Goal: Find specific page/section: Find specific page/section

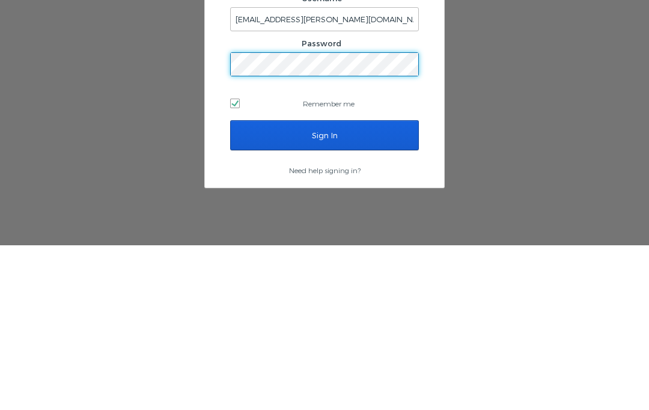
scroll to position [50, 0]
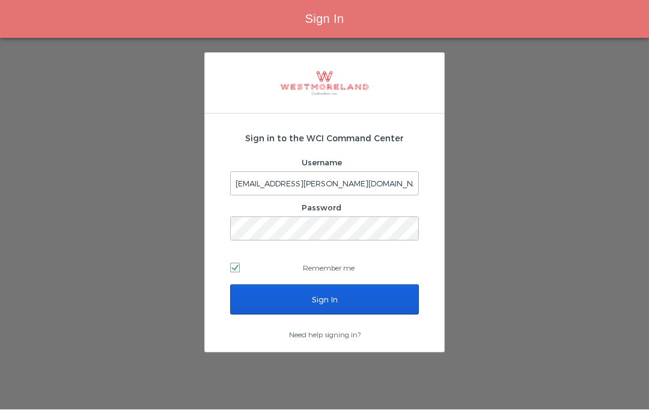
click at [381, 285] on input "Sign In" at bounding box center [324, 300] width 189 height 30
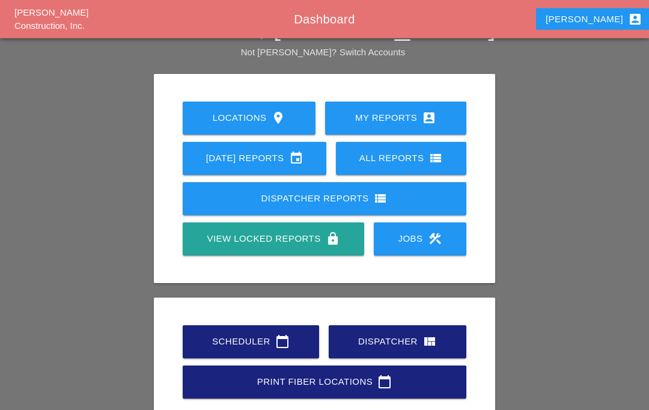
scroll to position [47, 0]
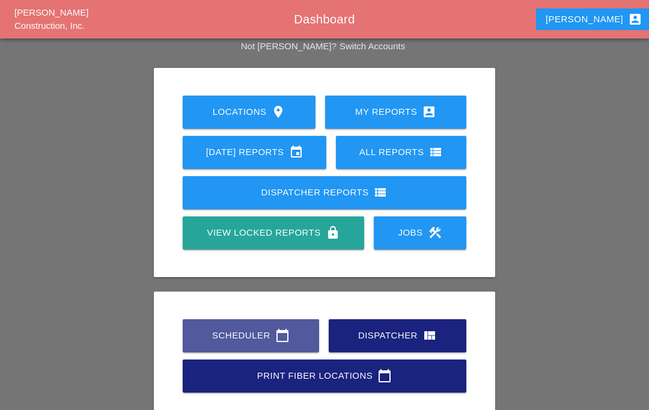
click at [268, 328] on div "Scheduler calendar_today" at bounding box center [251, 335] width 98 height 14
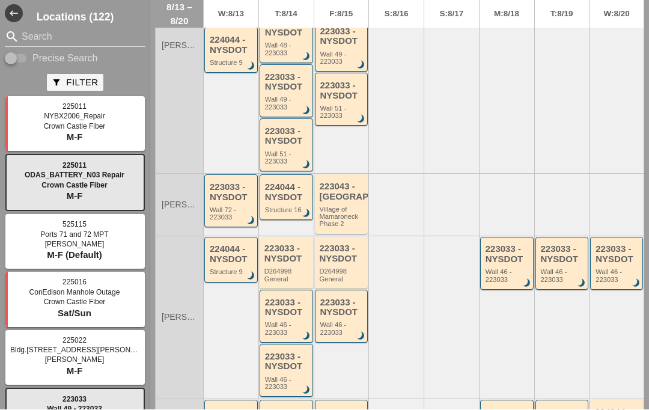
scroll to position [322, 0]
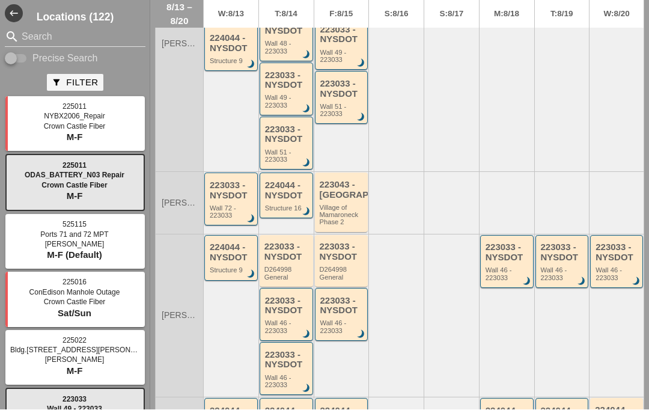
click at [240, 205] on div "Wall 72 - 223033" at bounding box center [232, 212] width 44 height 15
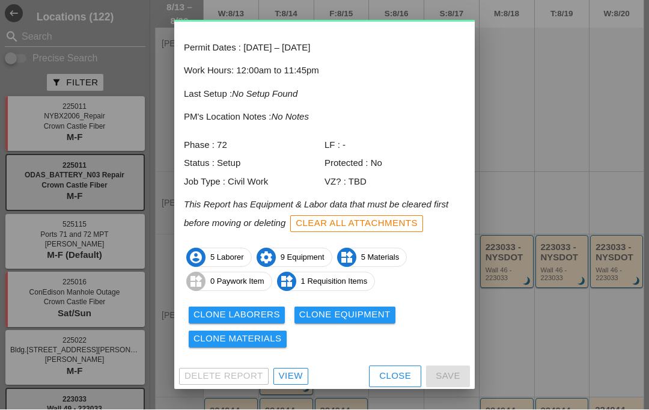
scroll to position [48, 0]
click at [294, 372] on div "View" at bounding box center [291, 376] width 24 height 14
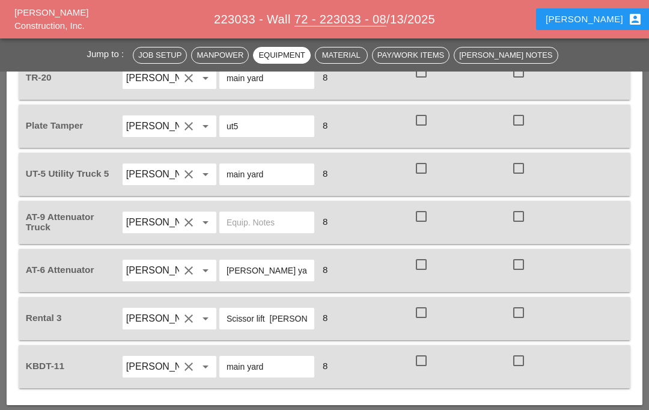
scroll to position [1125, 0]
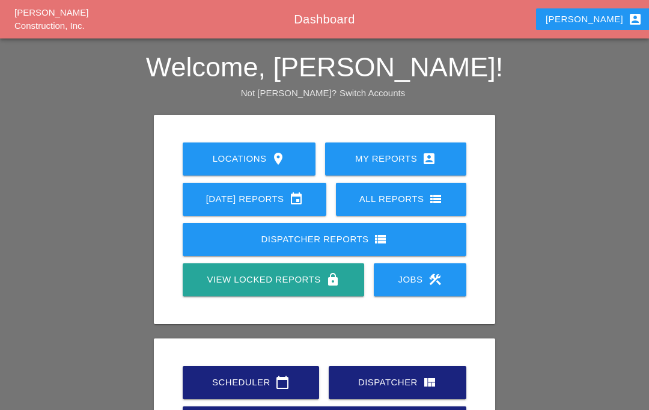
click at [267, 366] on link "Scheduler calendar_today" at bounding box center [251, 382] width 136 height 33
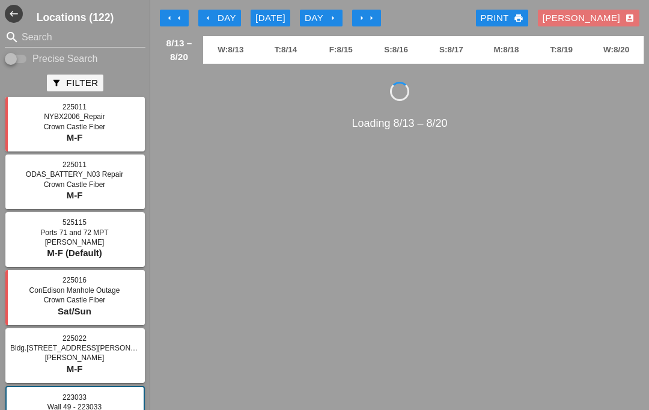
click at [237, 17] on button "arrow_left Day" at bounding box center [219, 18] width 43 height 17
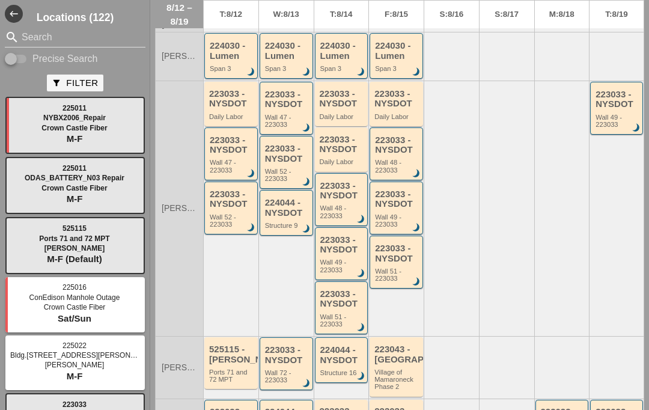
scroll to position [157, 0]
click at [234, 91] on div "223033 - NYSDOT" at bounding box center [232, 99] width 46 height 20
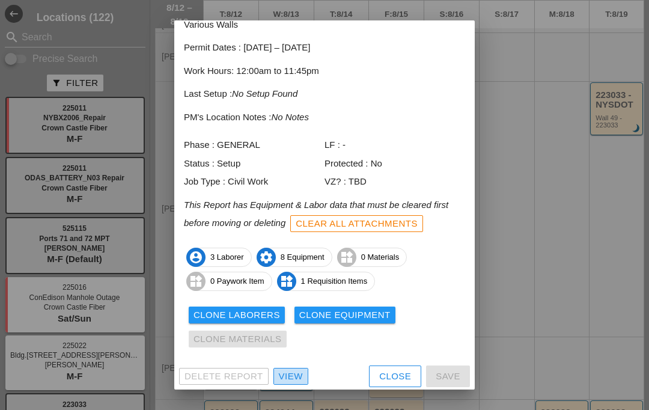
scroll to position [61, 0]
click at [298, 379] on link "View" at bounding box center [290, 376] width 35 height 17
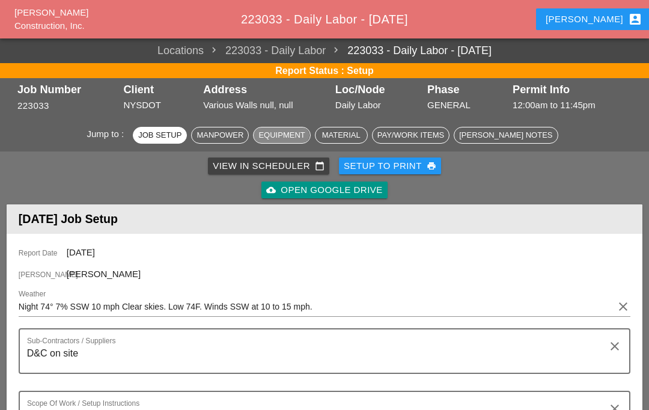
click at [286, 133] on div "Equipment" at bounding box center [281, 135] width 46 height 12
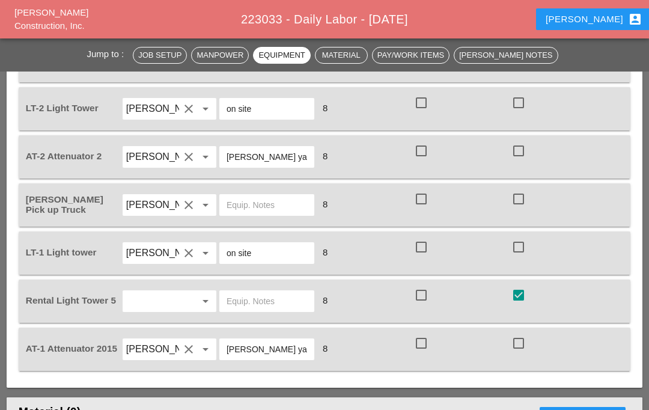
scroll to position [951, 0]
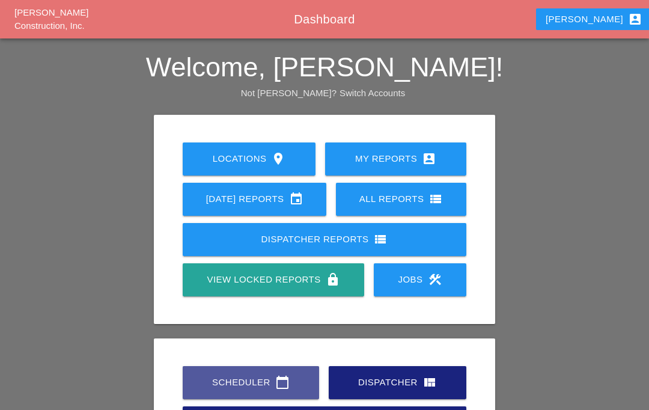
click at [247, 381] on div "Scheduler calendar_today" at bounding box center [251, 382] width 98 height 14
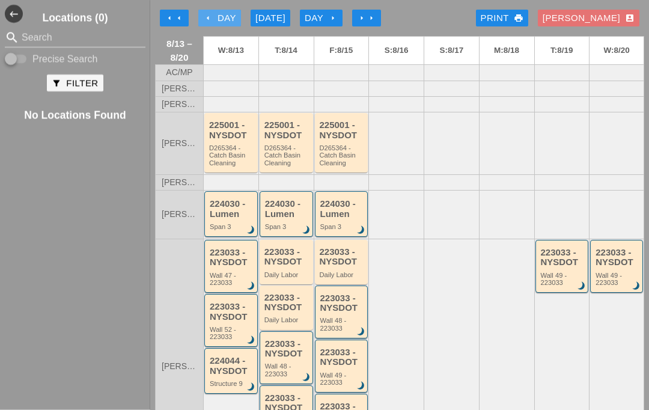
click at [221, 15] on div "arrow_left Day" at bounding box center [219, 18] width 33 height 14
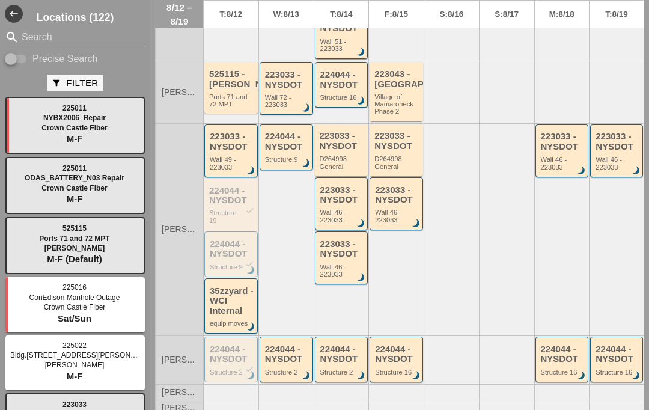
scroll to position [438, 0]
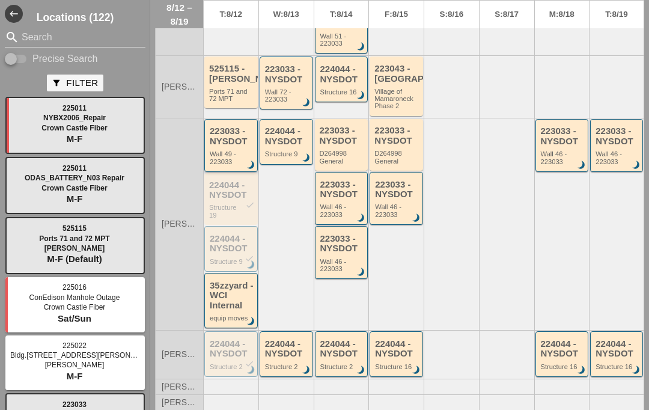
click at [244, 151] on div "Wall 49 - 223033" at bounding box center [232, 157] width 44 height 15
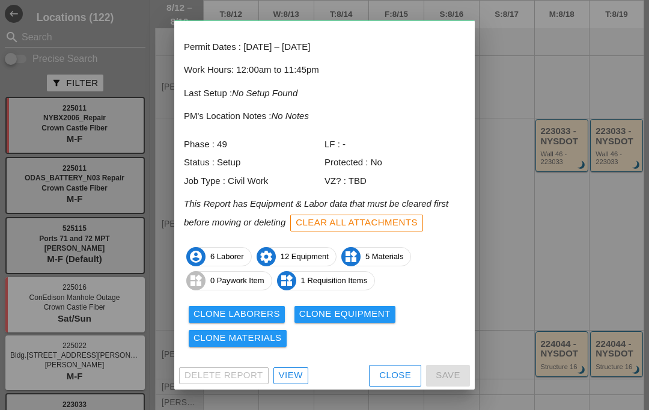
scroll to position [48, 0]
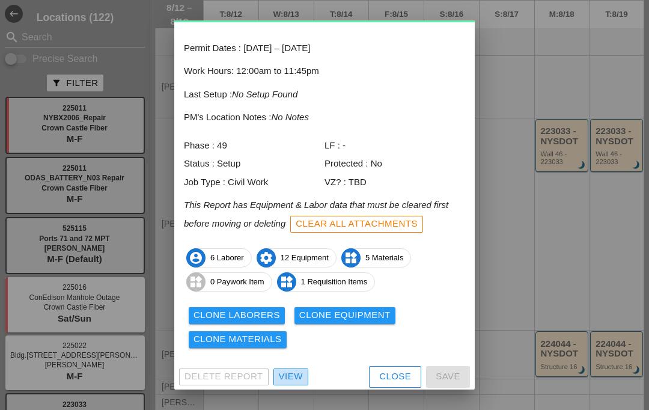
click at [293, 375] on div "View" at bounding box center [291, 376] width 24 height 14
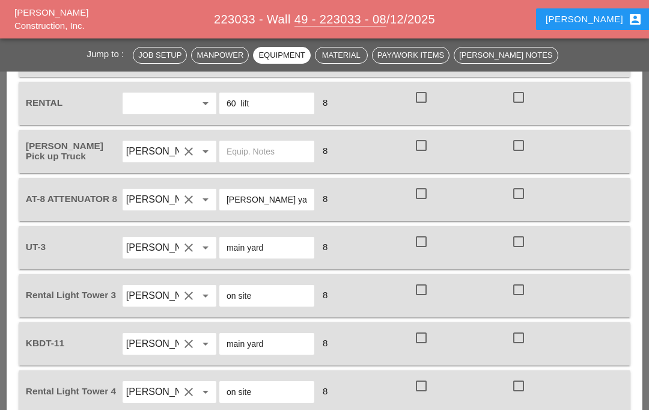
scroll to position [1334, 0]
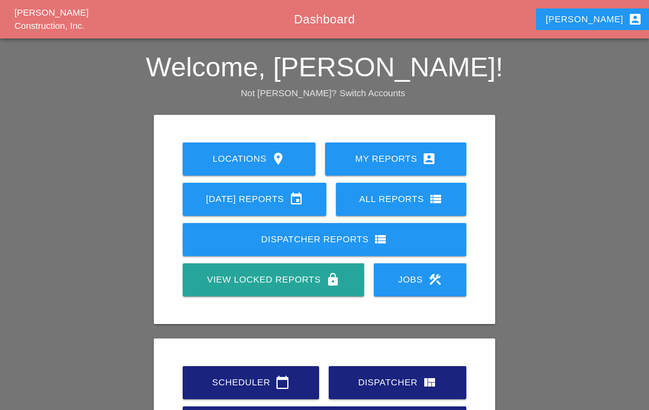
click at [491, 78] on h2 "Welcome, [PERSON_NAME]!" at bounding box center [324, 67] width 649 height 29
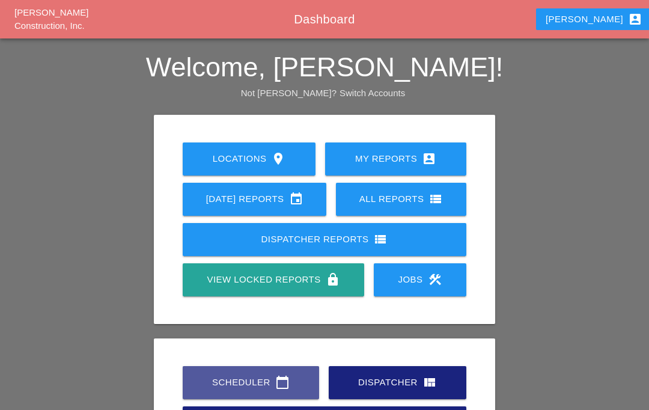
click at [263, 383] on div "Scheduler calendar_today" at bounding box center [251, 382] width 98 height 14
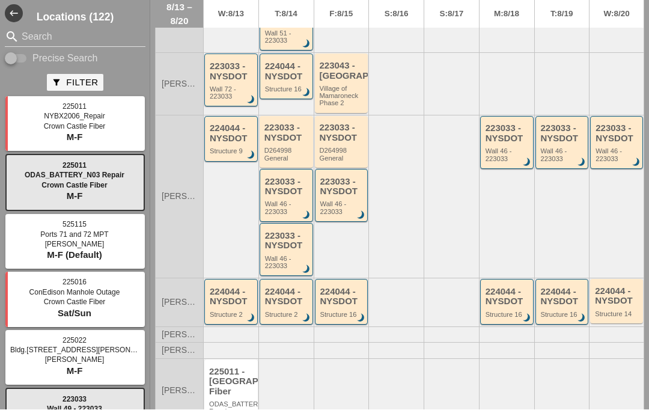
scroll to position [440, 0]
click at [229, 312] on div "Structure 2" at bounding box center [232, 315] width 44 height 7
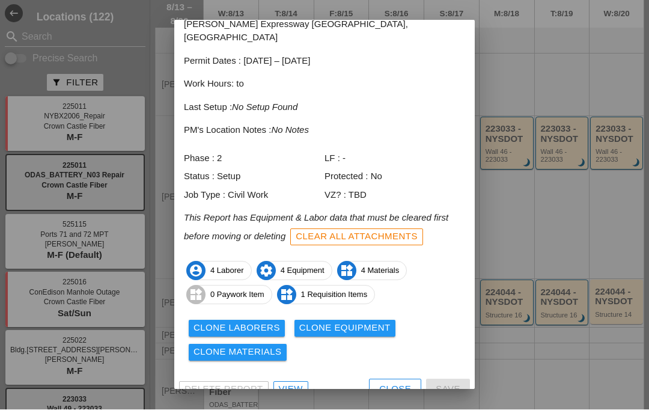
scroll to position [61, 0]
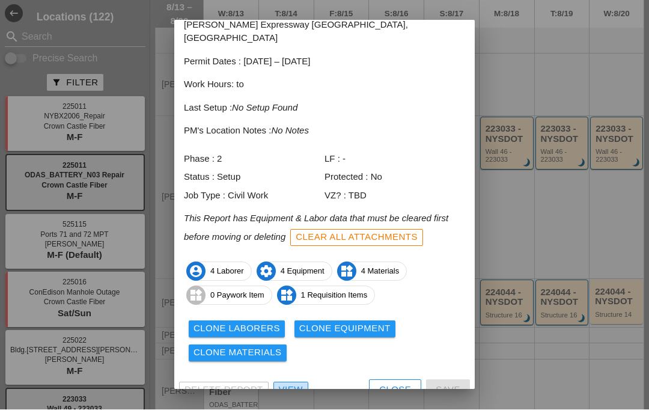
click at [291, 383] on div "View" at bounding box center [291, 390] width 24 height 14
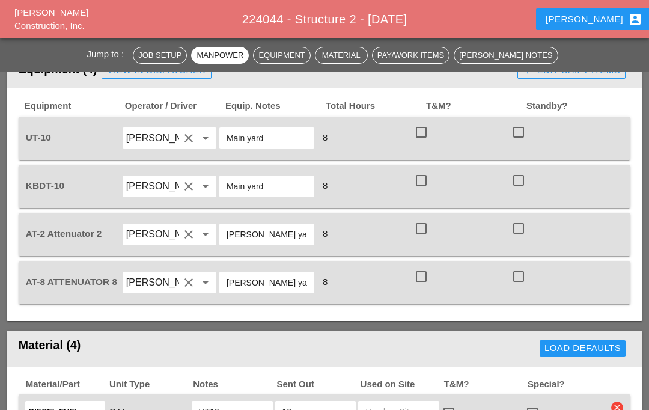
scroll to position [983, 0]
